Goal: Check status: Check status

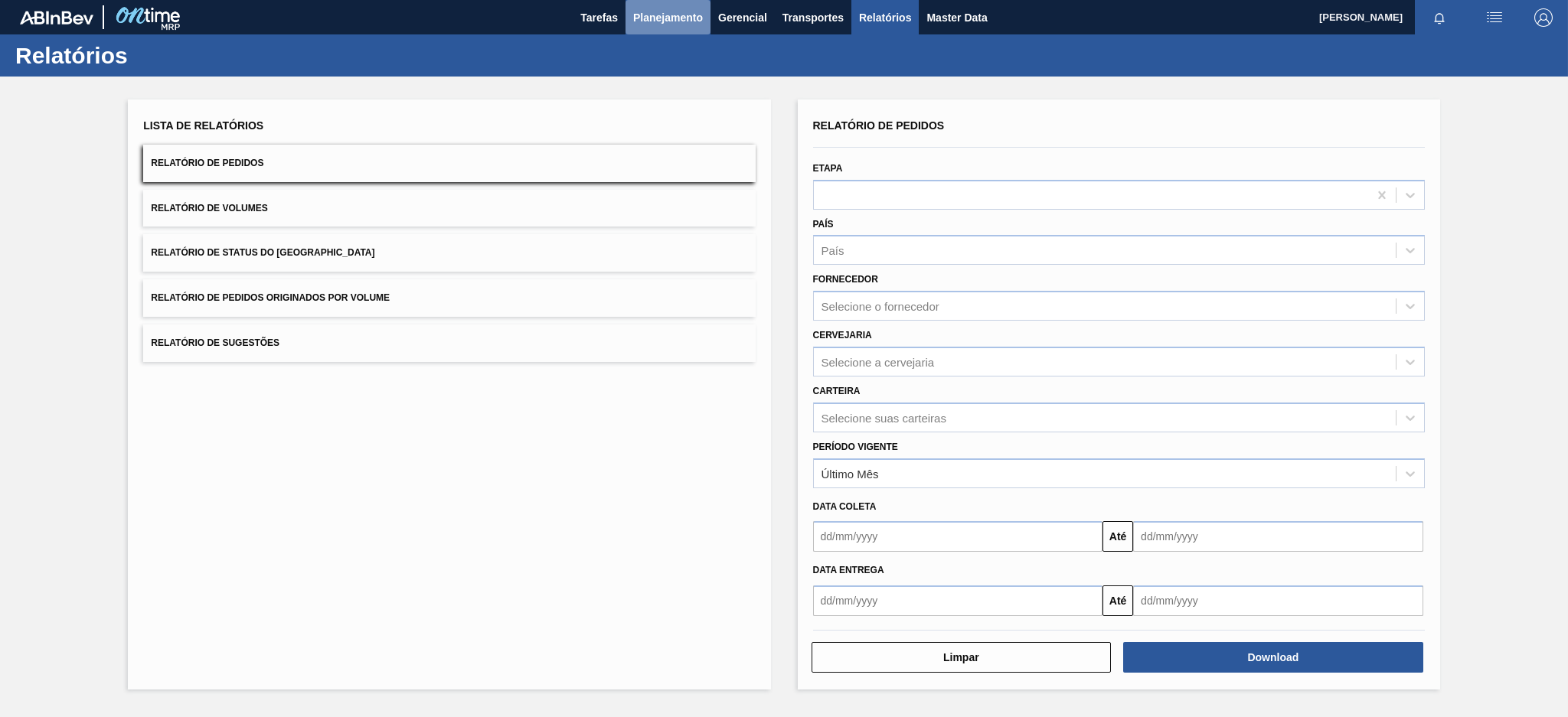
click at [693, 17] on span "Planejamento" at bounding box center [668, 17] width 70 height 18
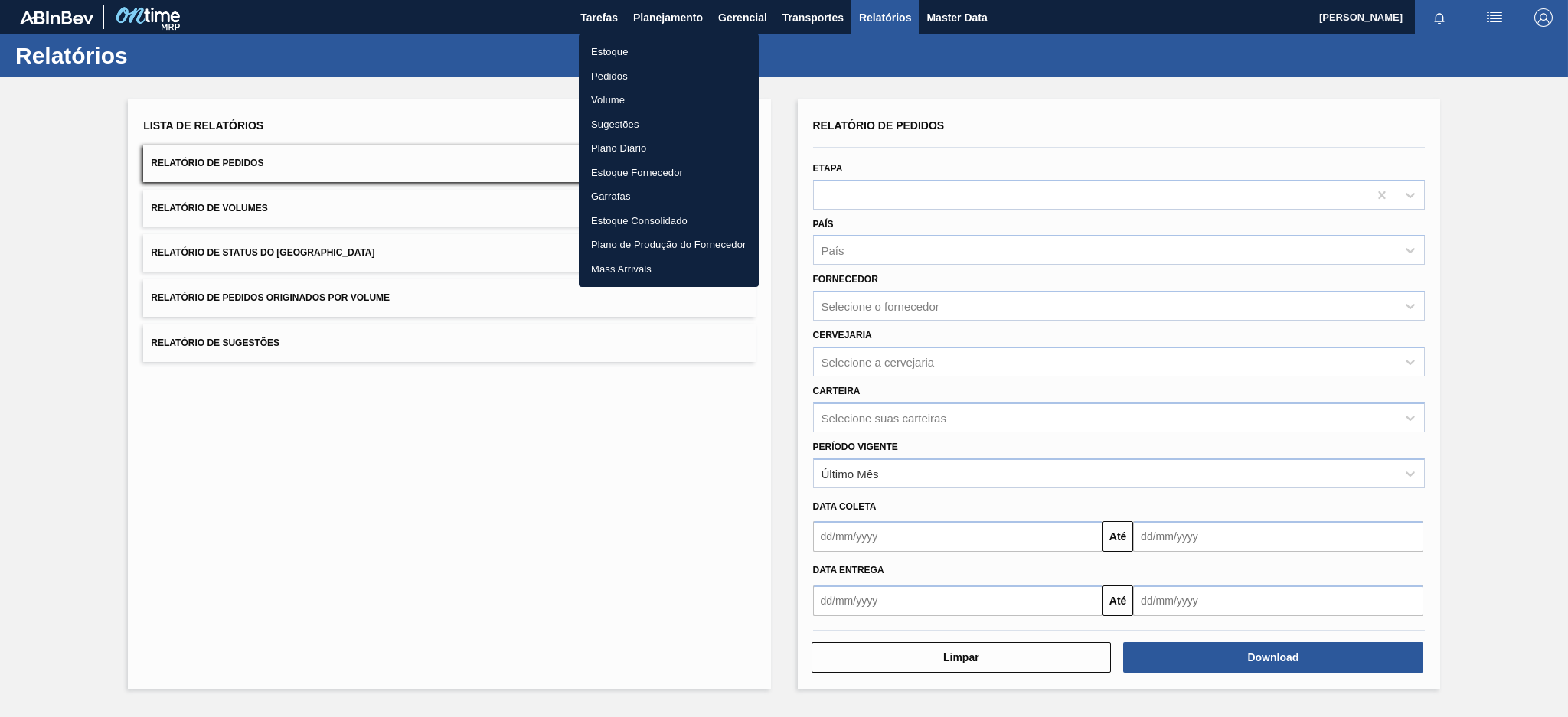
click at [620, 75] on li "Pedidos" at bounding box center [668, 76] width 180 height 25
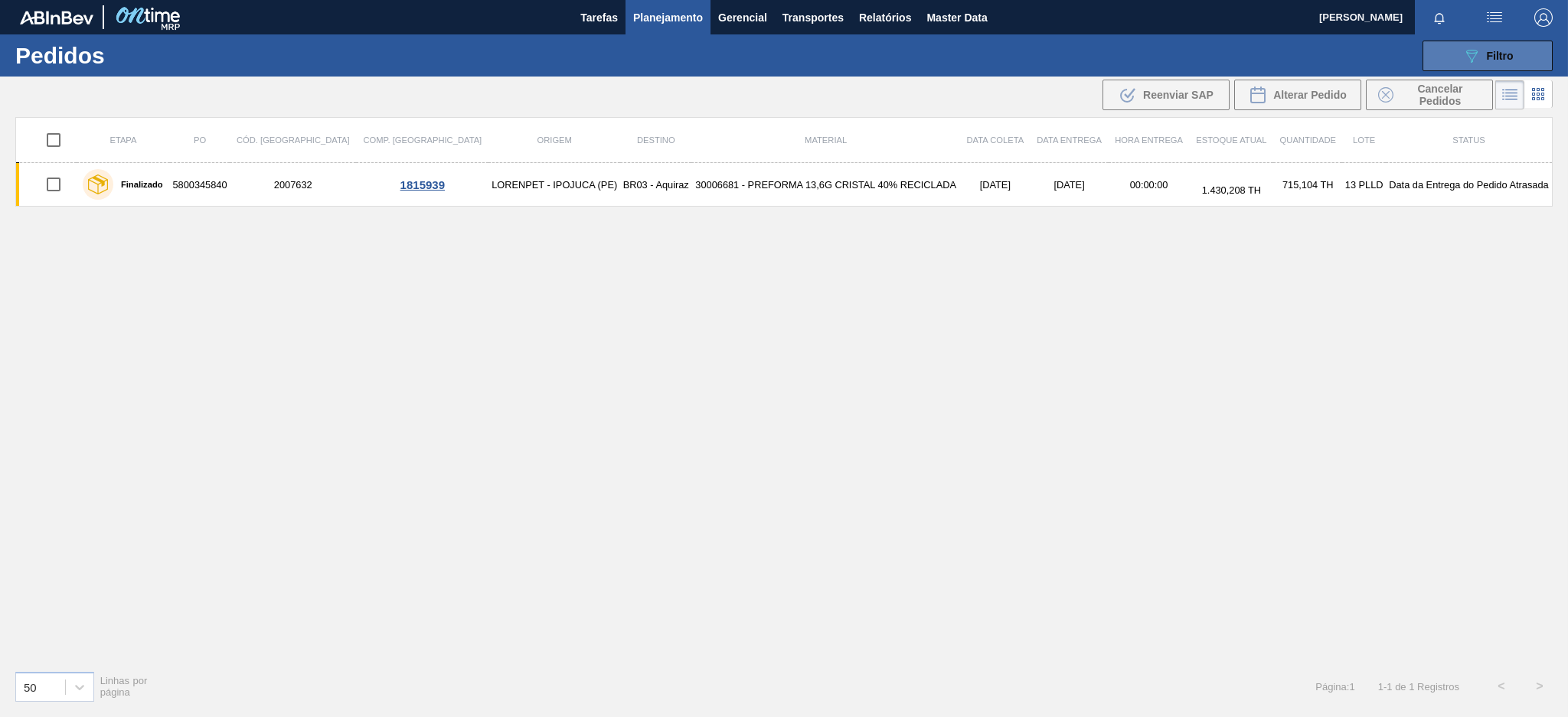
click at [1439, 59] on button "089F7B8B-B2A5-4AFE-B5C0-19BA573D28AC Filtro" at bounding box center [1488, 56] width 130 height 30
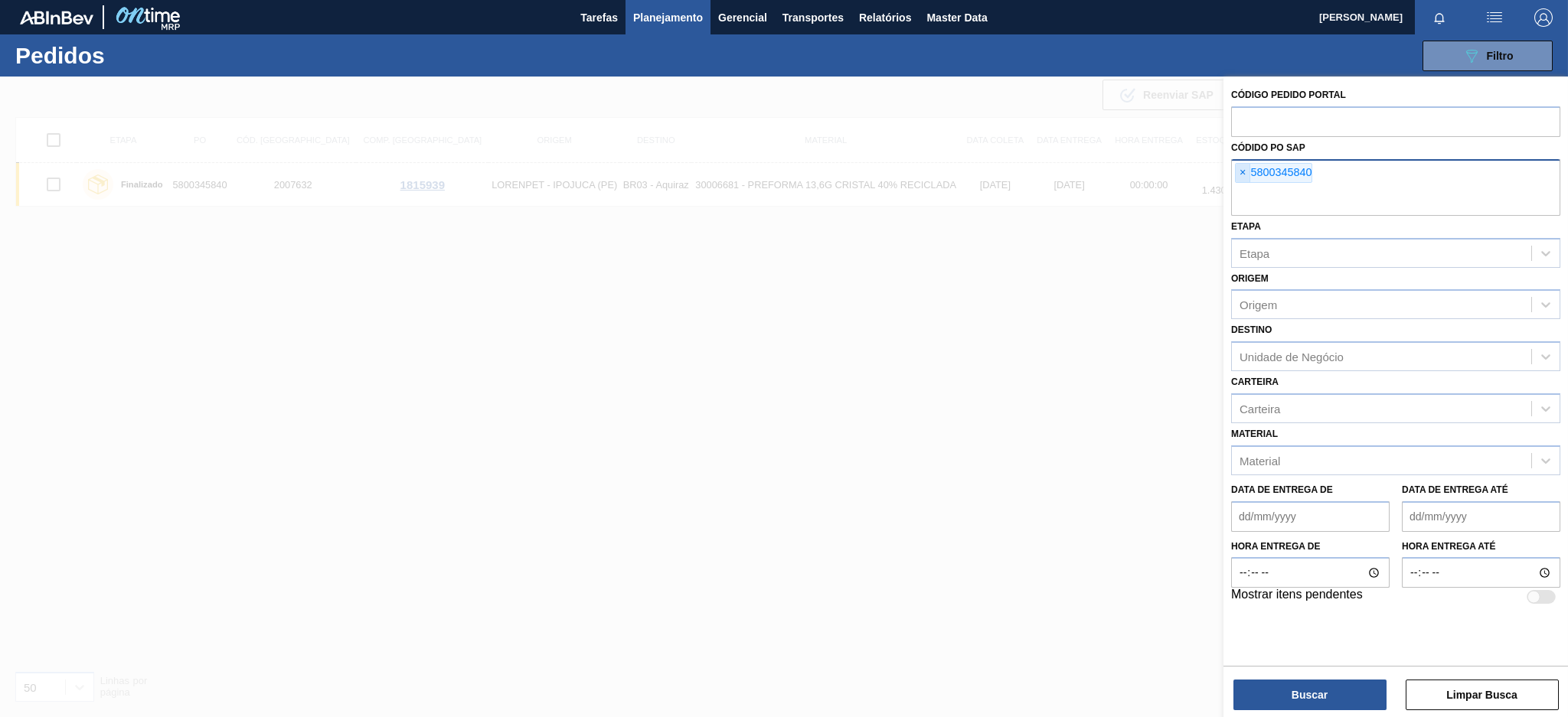
click at [1242, 176] on span "×" at bounding box center [1243, 172] width 14 height 18
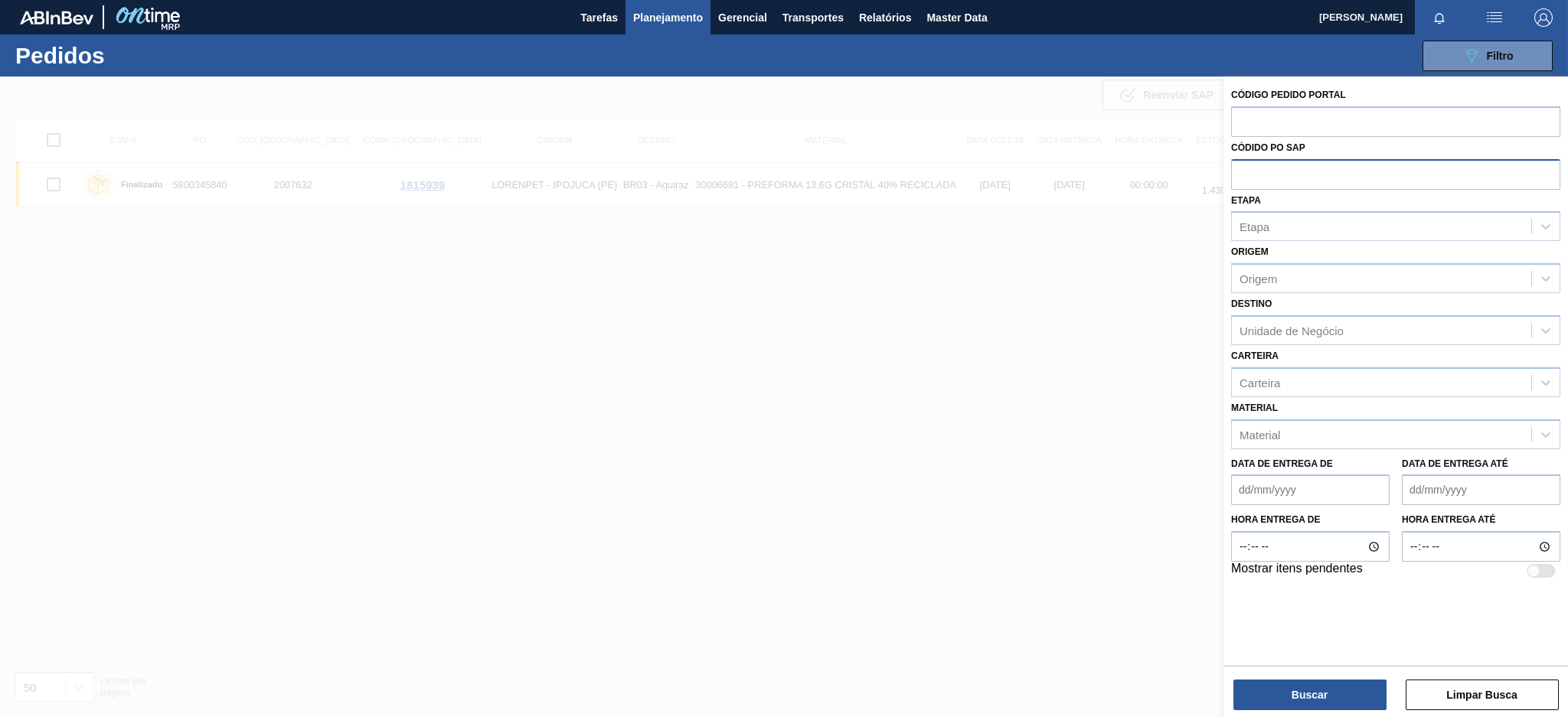
paste input "5800304038"
type input "5800304038"
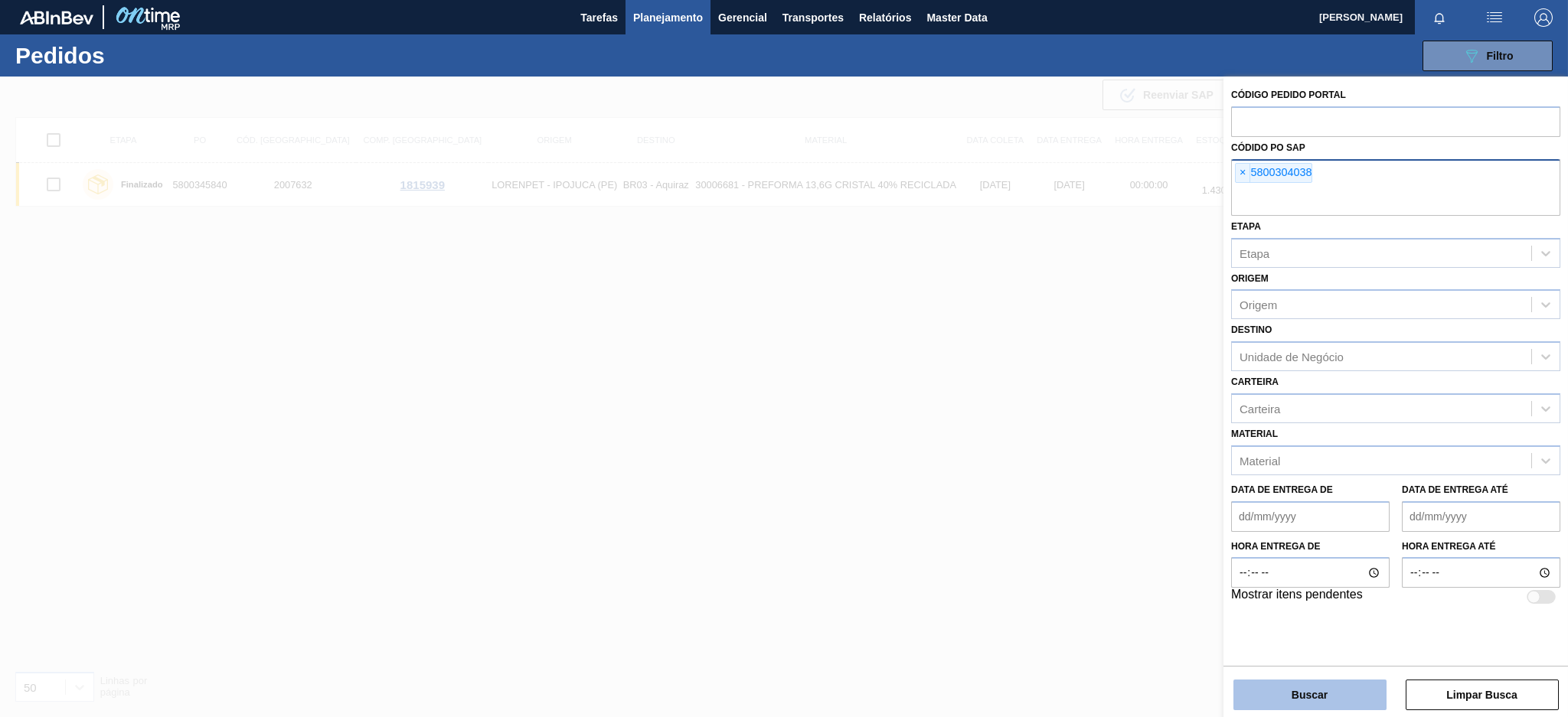
click at [1288, 695] on button "Buscar" at bounding box center [1310, 695] width 153 height 30
